Goal: Information Seeking & Learning: Understand process/instructions

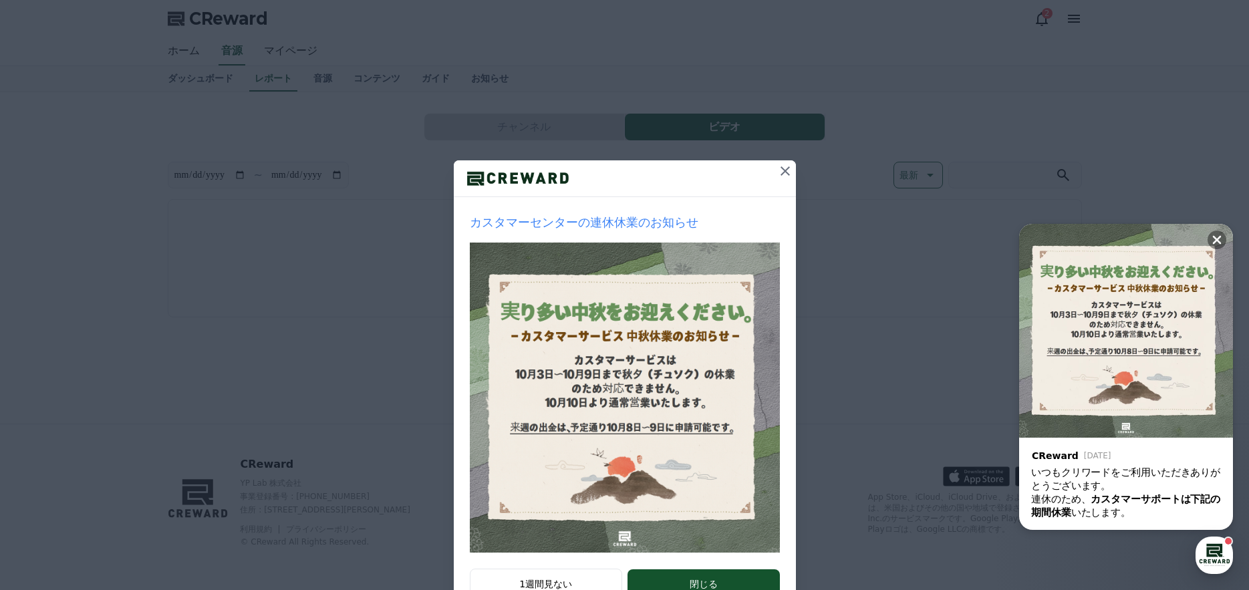
click at [783, 171] on icon at bounding box center [785, 171] width 16 height 16
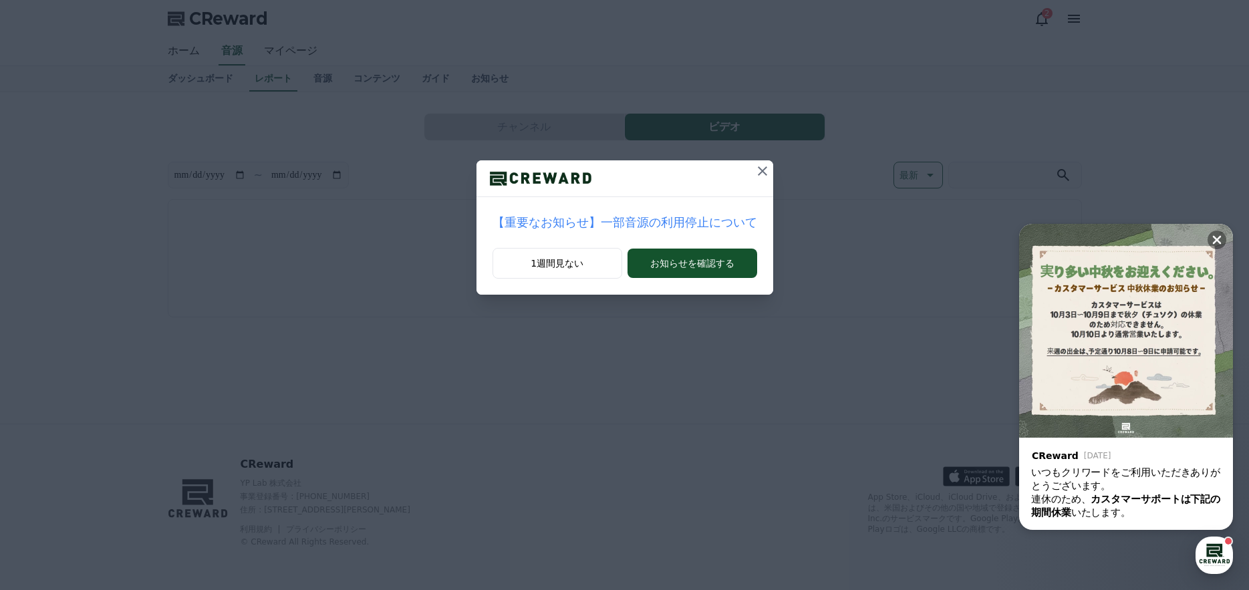
click at [755, 168] on icon at bounding box center [763, 171] width 16 height 16
click at [752, 168] on icon at bounding box center [756, 170] width 9 height 9
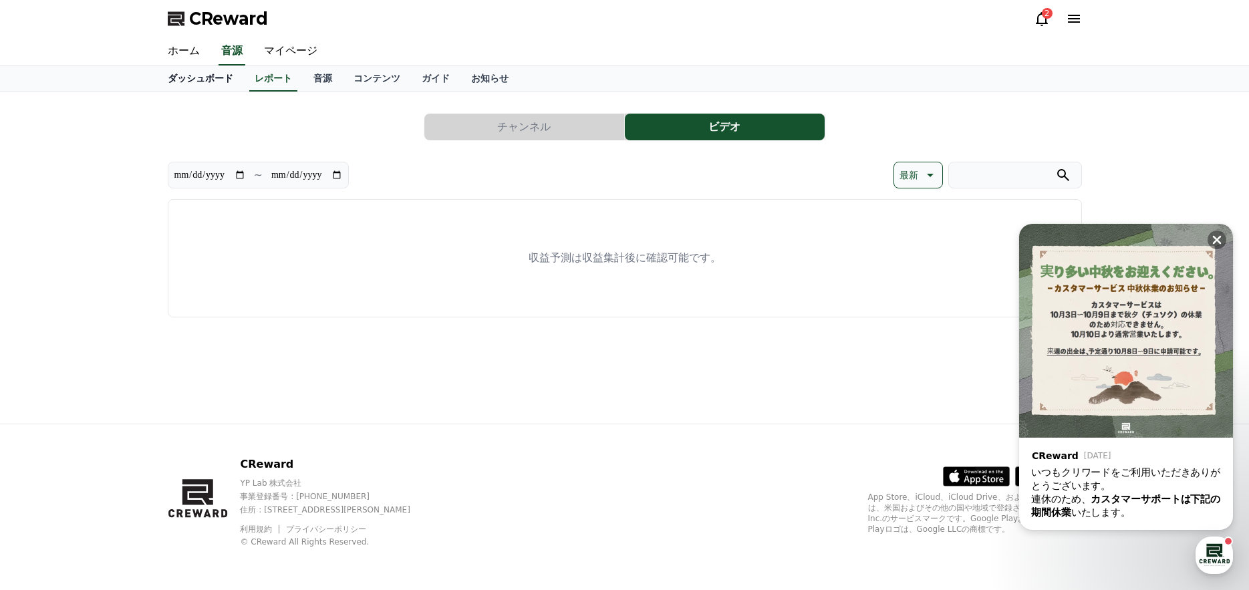
click at [186, 87] on link "ダッシュボード" at bounding box center [200, 78] width 87 height 25
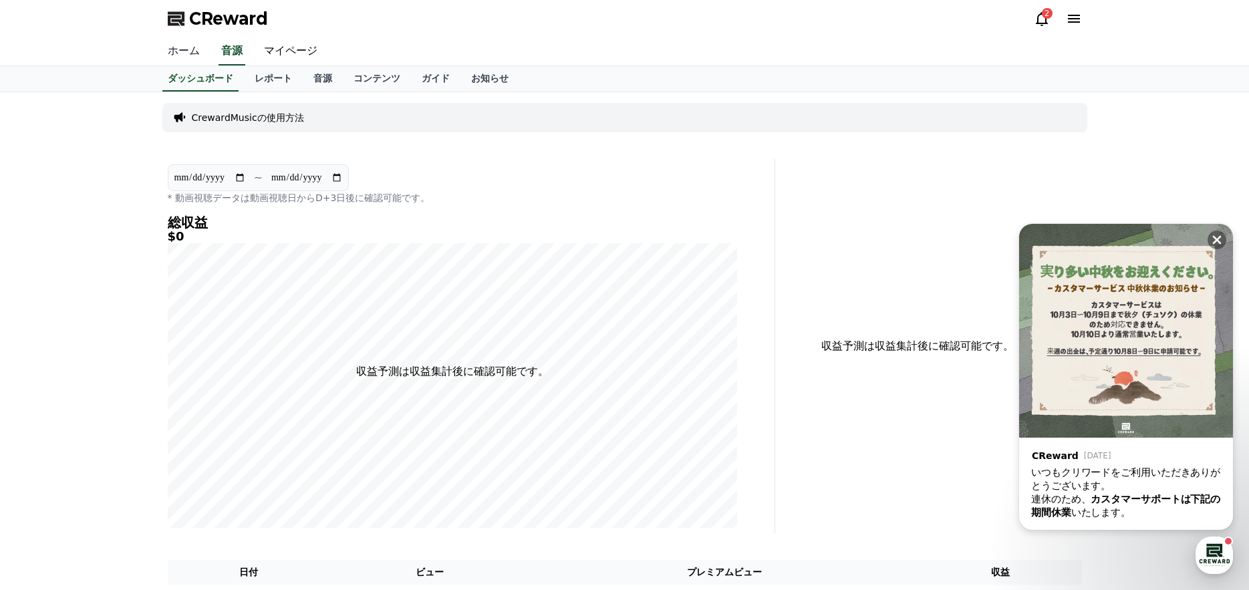
click at [177, 51] on link "ホーム" at bounding box center [183, 51] width 53 height 28
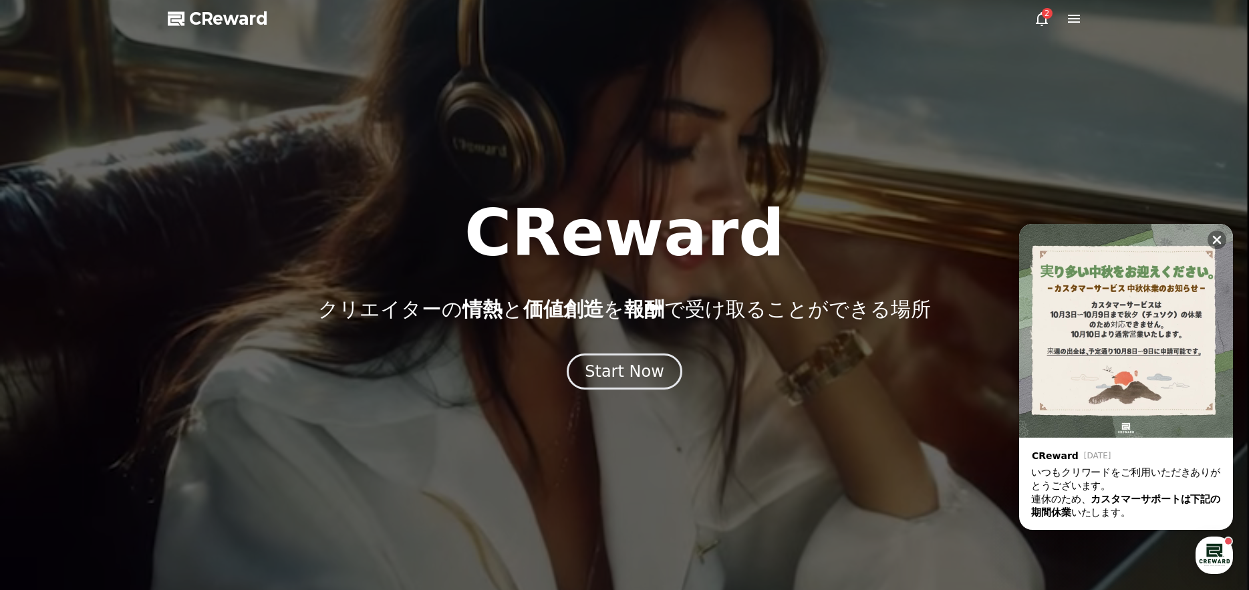
click at [1043, 17] on div "2" at bounding box center [1047, 13] width 11 height 11
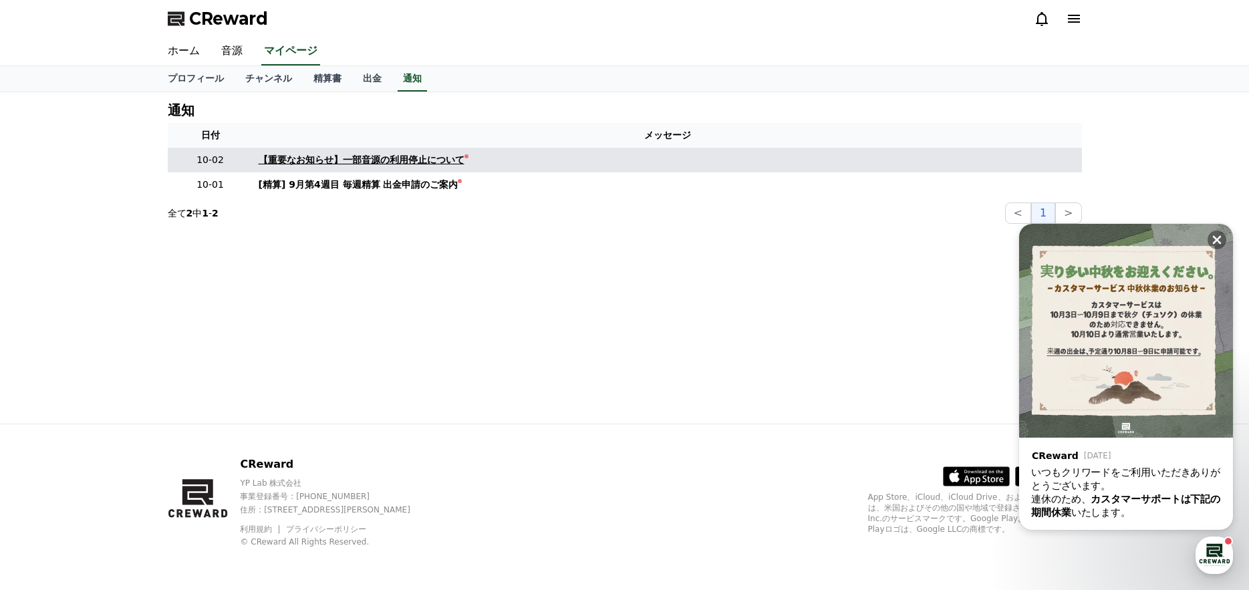
click at [390, 158] on div "【重要なお知らせ】一部音源の利用停止について" at bounding box center [362, 160] width 206 height 14
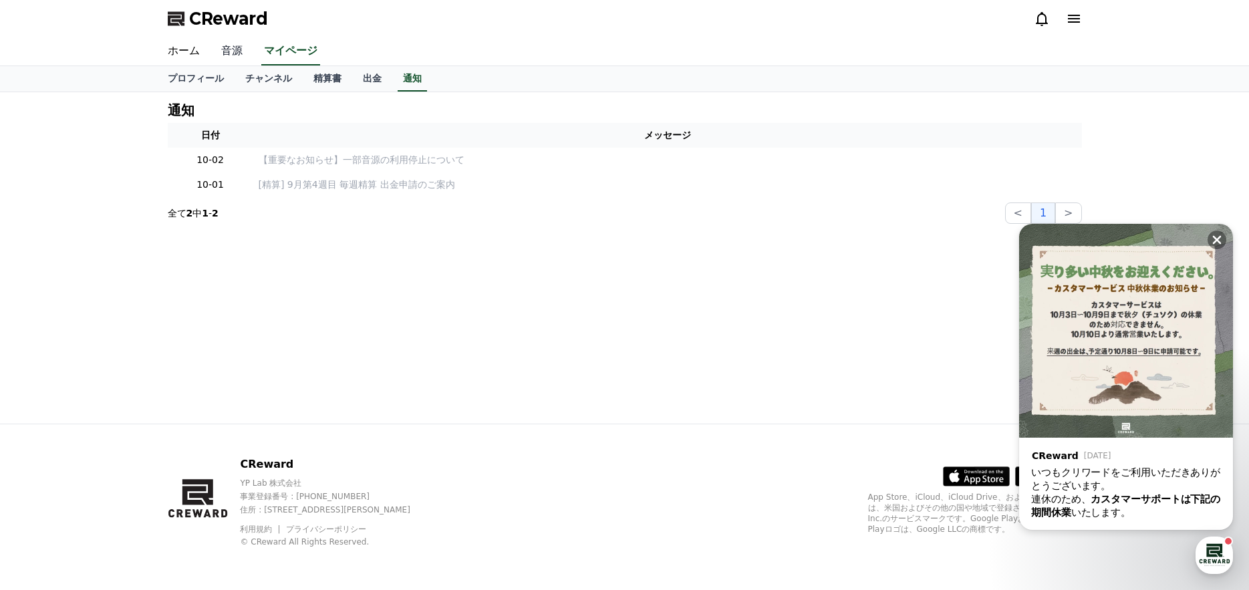
click at [239, 55] on link "音源" at bounding box center [232, 51] width 43 height 28
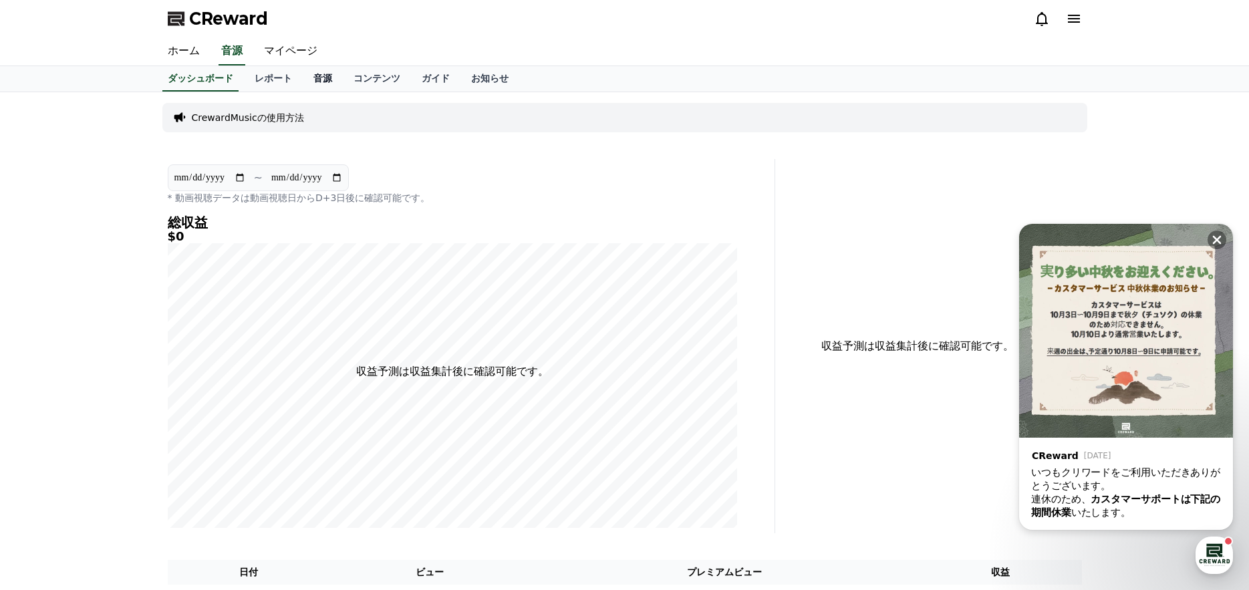
click at [303, 77] on link "音源" at bounding box center [323, 78] width 40 height 25
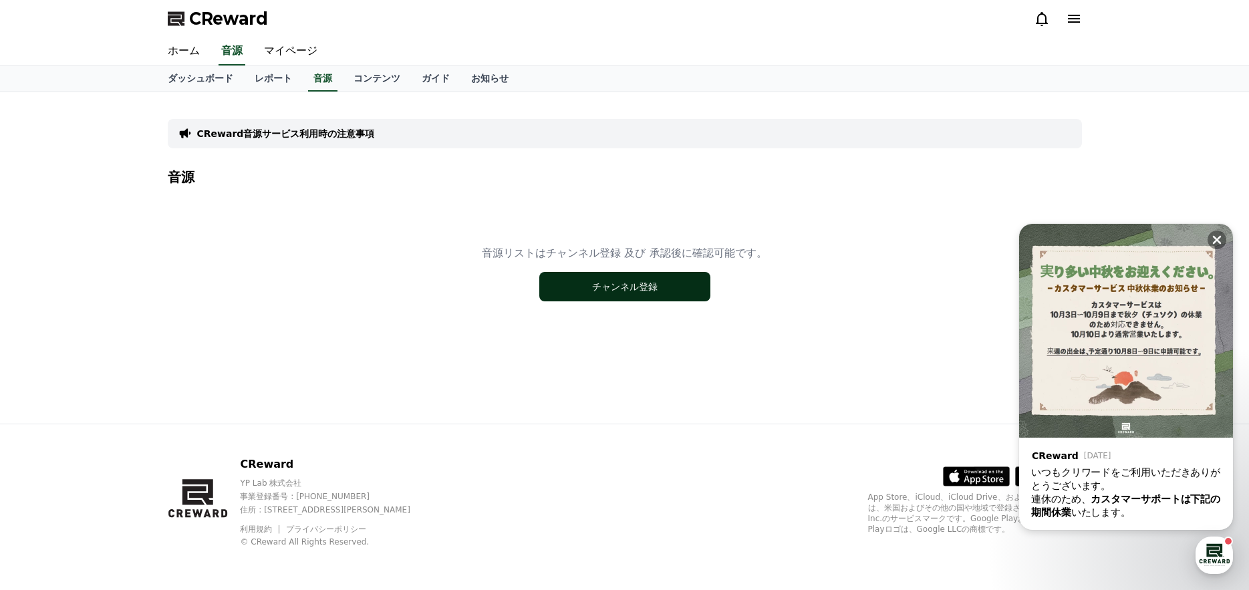
click at [574, 285] on button "チャンネル登録" at bounding box center [624, 286] width 171 height 29
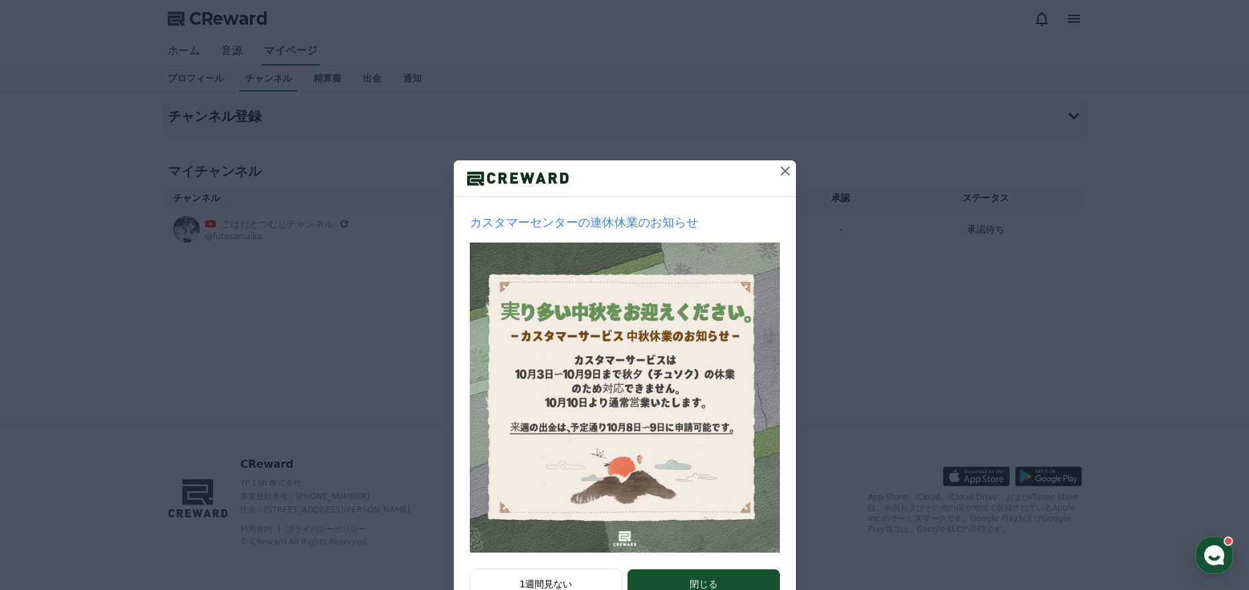
click at [781, 172] on icon at bounding box center [785, 170] width 9 height 9
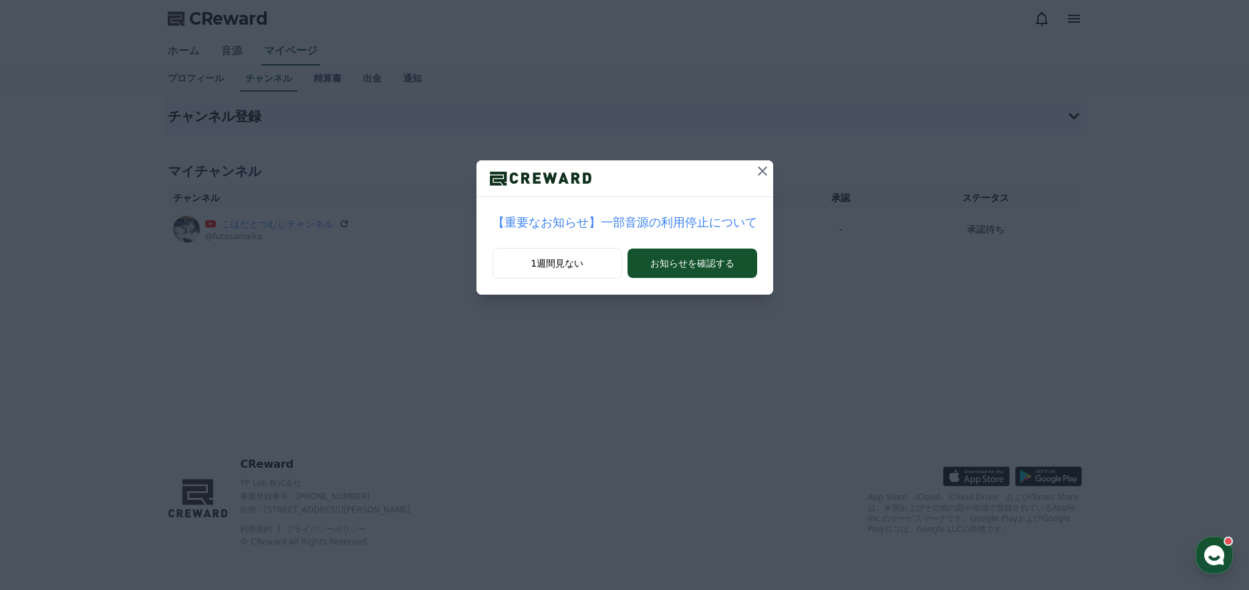
click at [755, 170] on icon at bounding box center [763, 171] width 16 height 16
click at [749, 168] on icon at bounding box center [757, 171] width 16 height 16
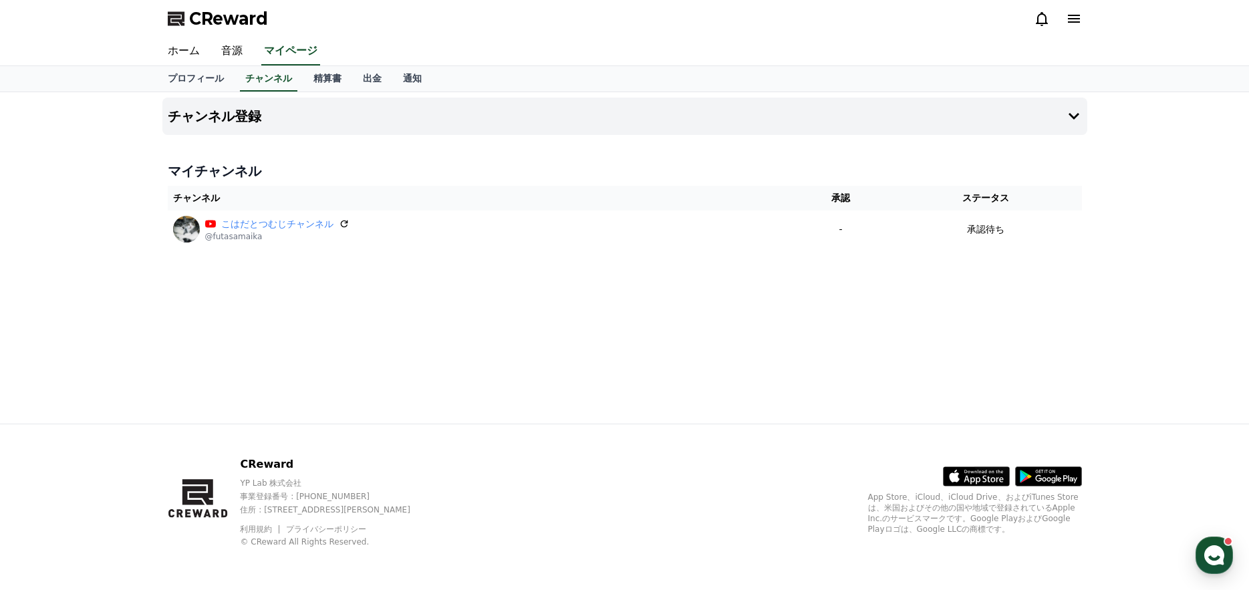
click at [675, 280] on div "チャンネル登録 マイチャンネル チャンネル 承認 ステータス こはだとつむじチャンネル @futasamaika - 承認待ち" at bounding box center [625, 258] width 936 height 332
click at [225, 49] on link "音源" at bounding box center [232, 51] width 43 height 28
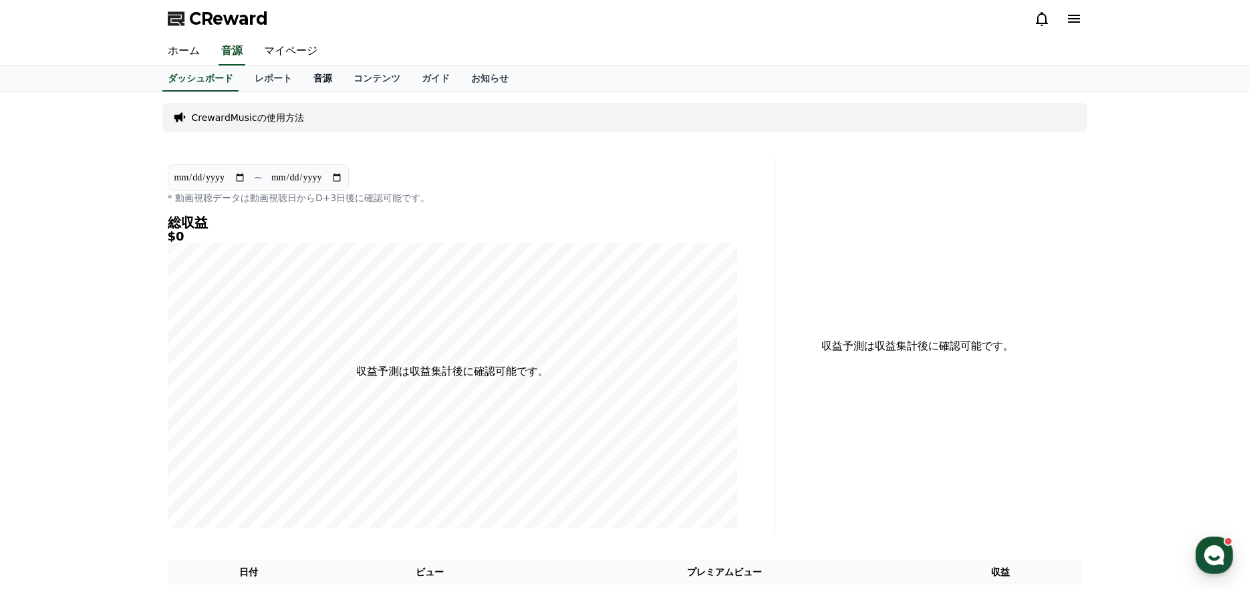
click at [307, 77] on link "音源" at bounding box center [323, 78] width 40 height 25
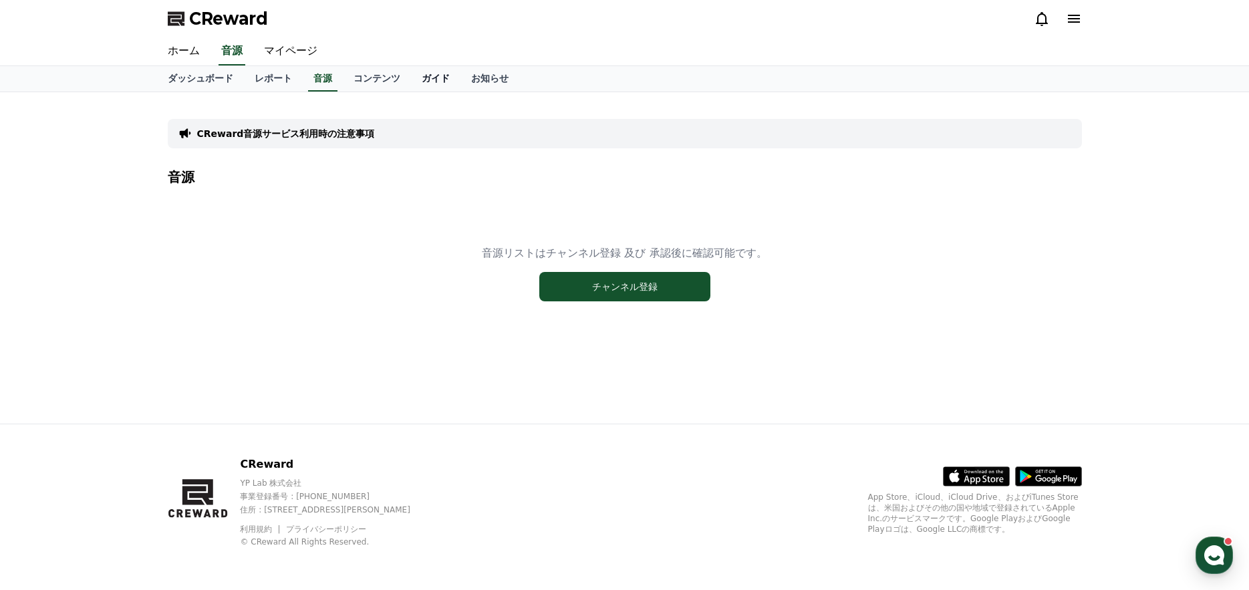
click at [411, 79] on link "ガイド" at bounding box center [435, 78] width 49 height 25
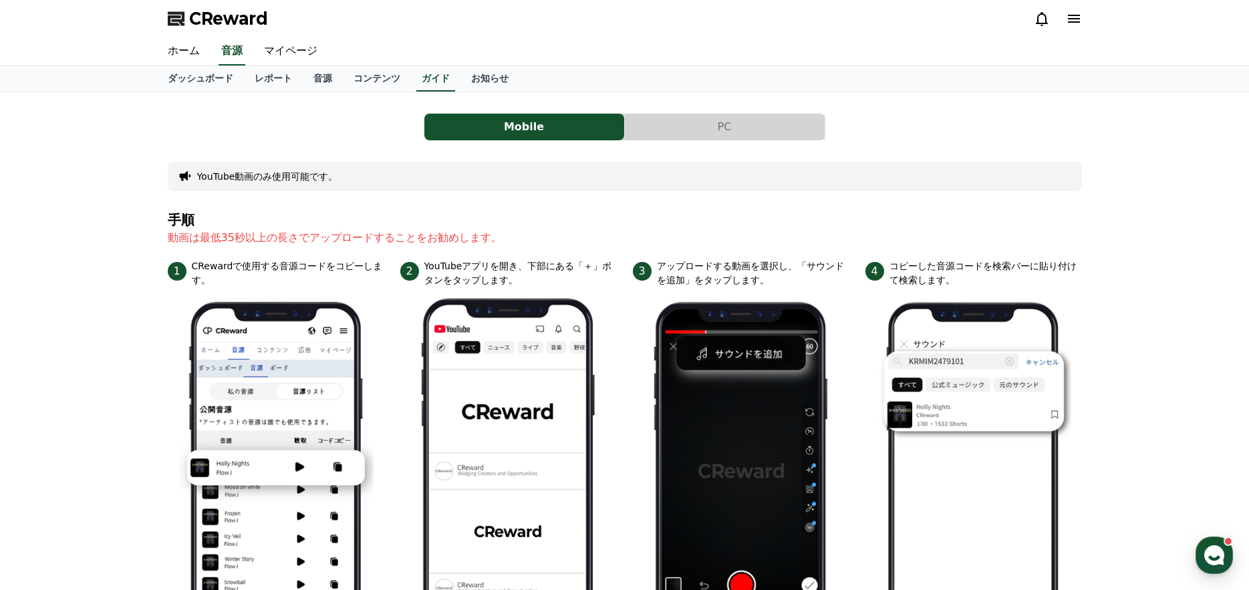
click at [682, 135] on button "PC" at bounding box center [725, 127] width 200 height 27
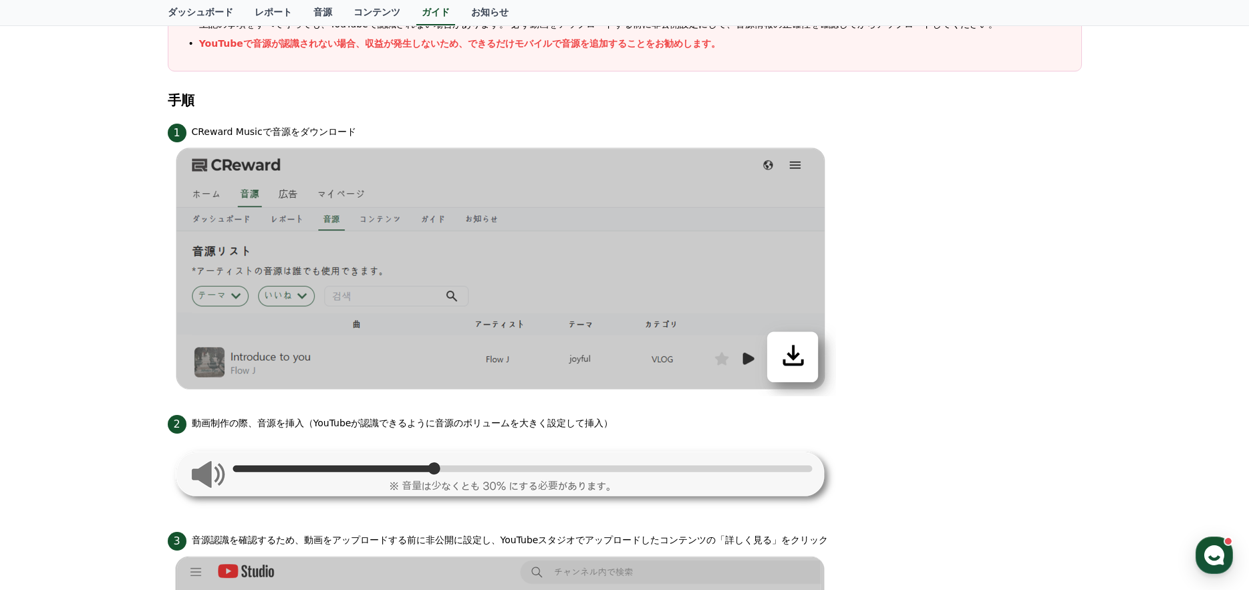
scroll to position [334, 0]
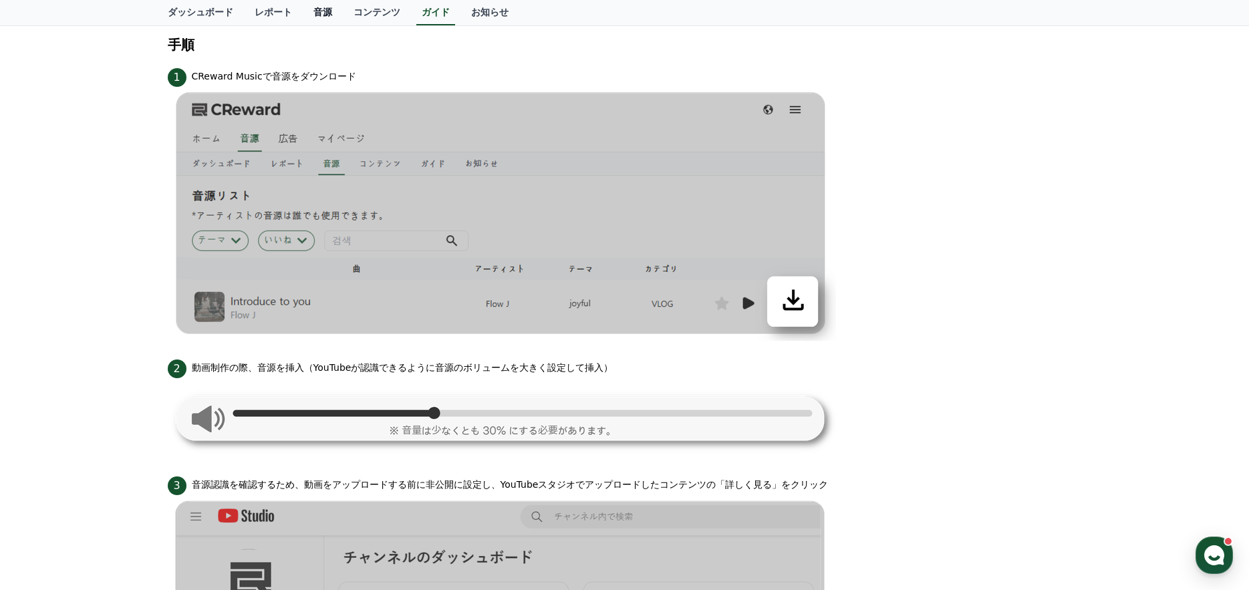
click at [307, 19] on link "音源" at bounding box center [323, 12] width 40 height 25
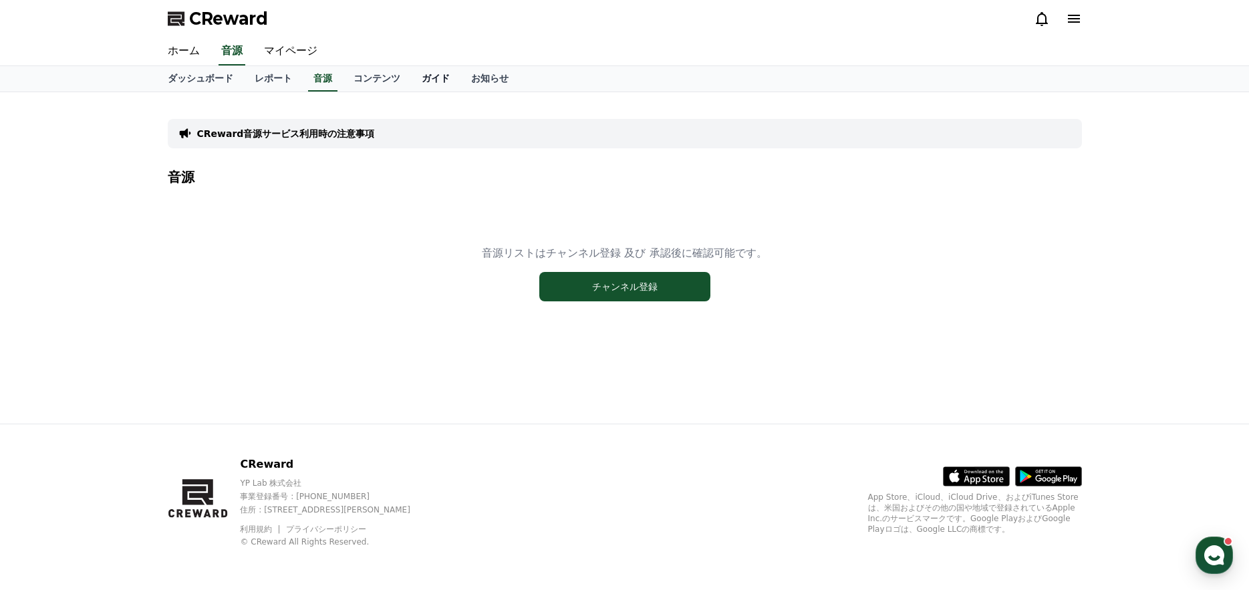
click at [411, 72] on link "ガイド" at bounding box center [435, 78] width 49 height 25
